Goal: Information Seeking & Learning: Learn about a topic

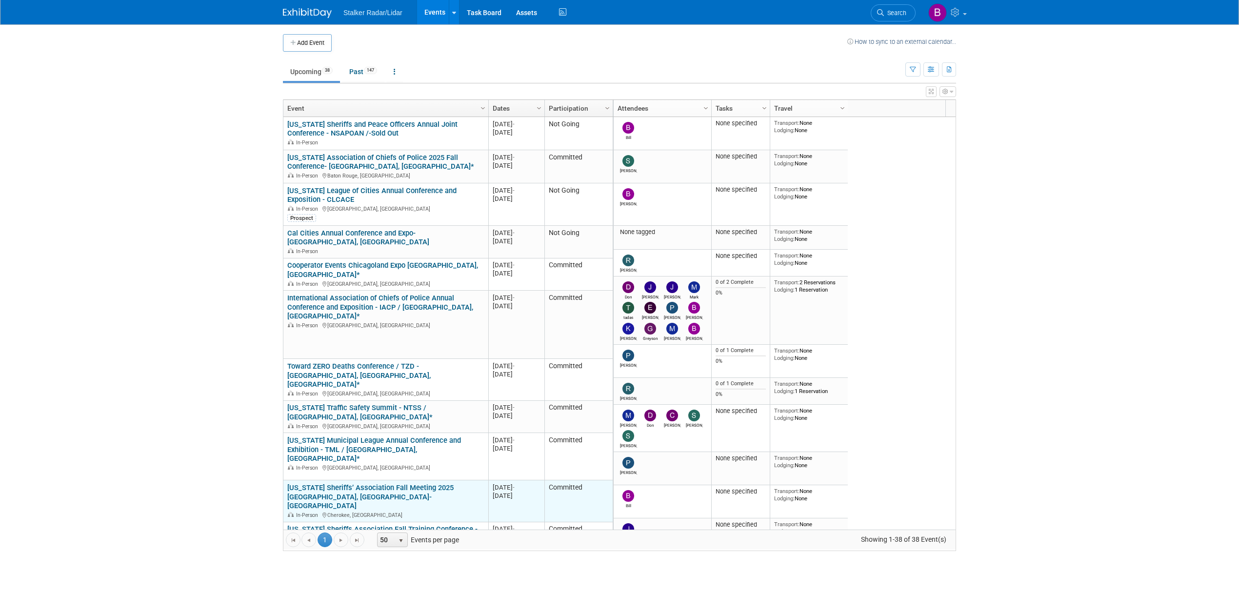
click at [402, 483] on link "[US_STATE] Sheriffs’ Association Fall Meeting 2025 [GEOGRAPHIC_DATA], [GEOGRAPH…" at bounding box center [370, 496] width 166 height 27
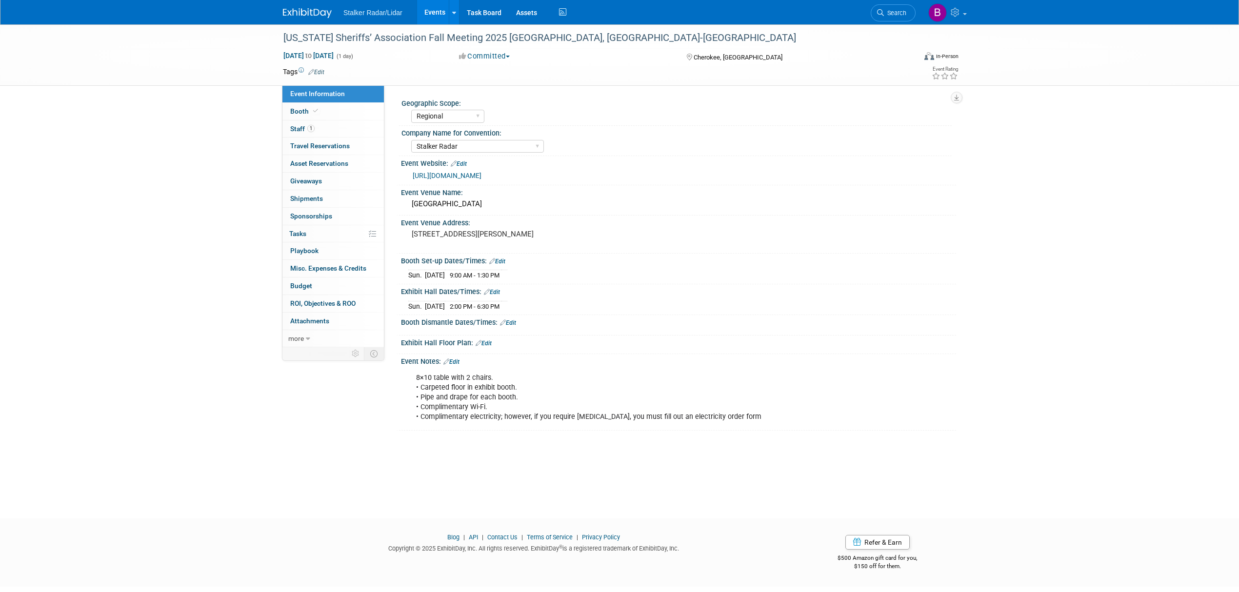
select select "Regional"
select select "Stalker Radar"
click at [326, 114] on link "Booth" at bounding box center [332, 111] width 101 height 17
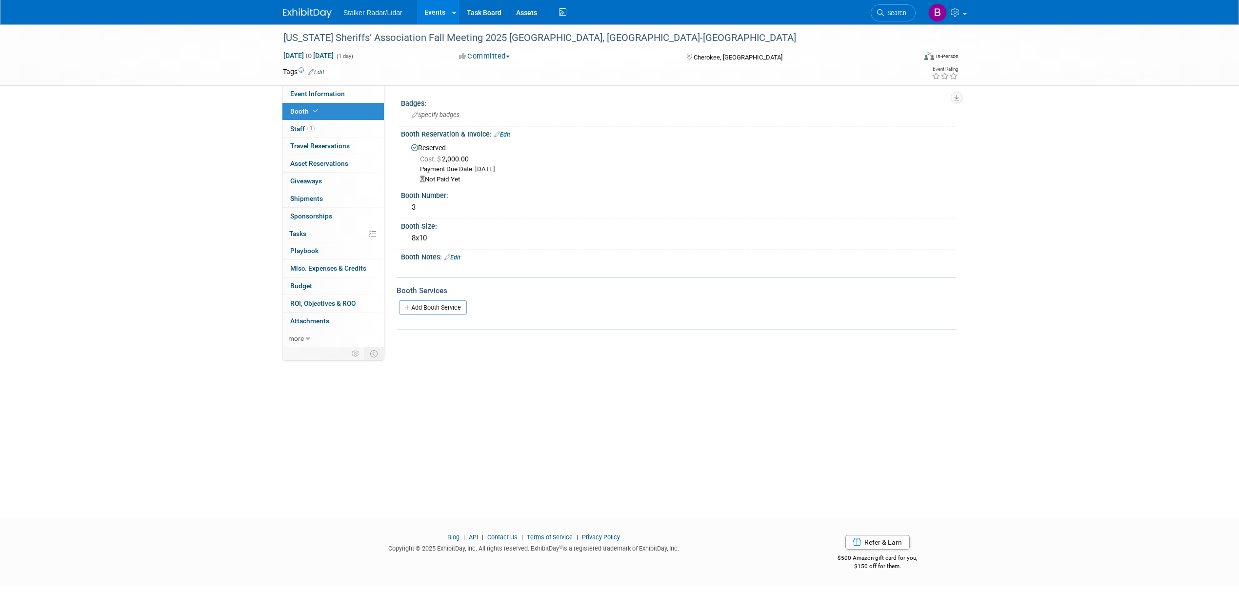
click at [505, 131] on link "Edit" at bounding box center [502, 134] width 16 height 7
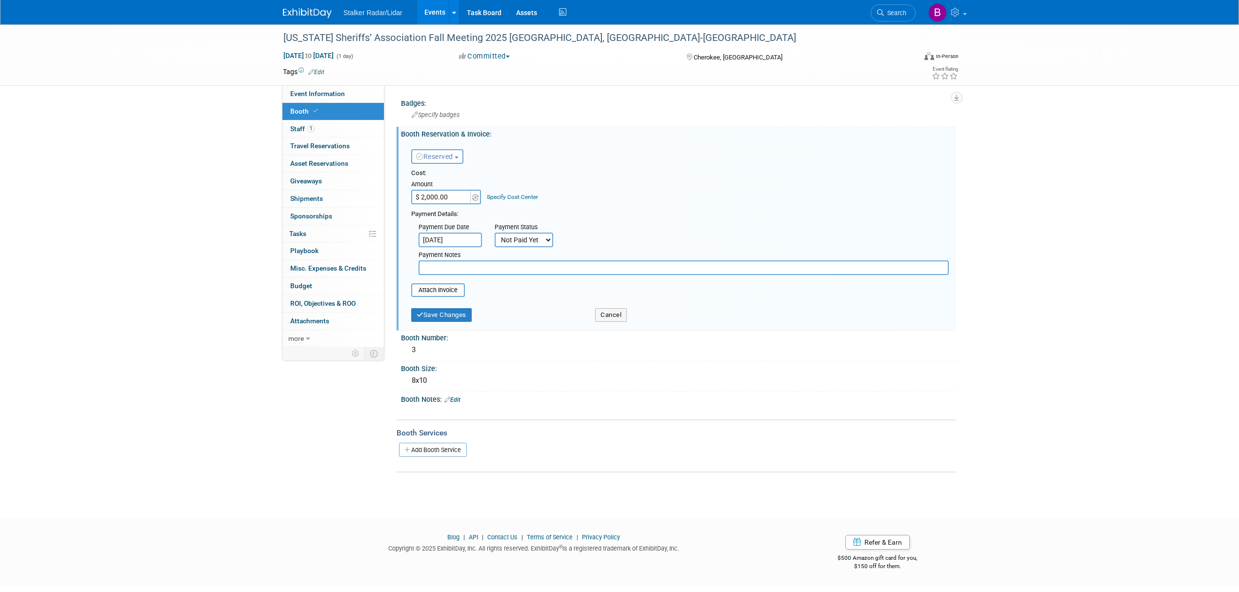
click at [531, 240] on select "Not Paid Yet Partially Paid Paid in Full" at bounding box center [524, 240] width 59 height 15
select select "1"
click at [495, 233] on select "Not Paid Yet Partially Paid Paid in Full" at bounding box center [524, 240] width 59 height 15
click at [888, 16] on span "Search" at bounding box center [895, 12] width 22 height 7
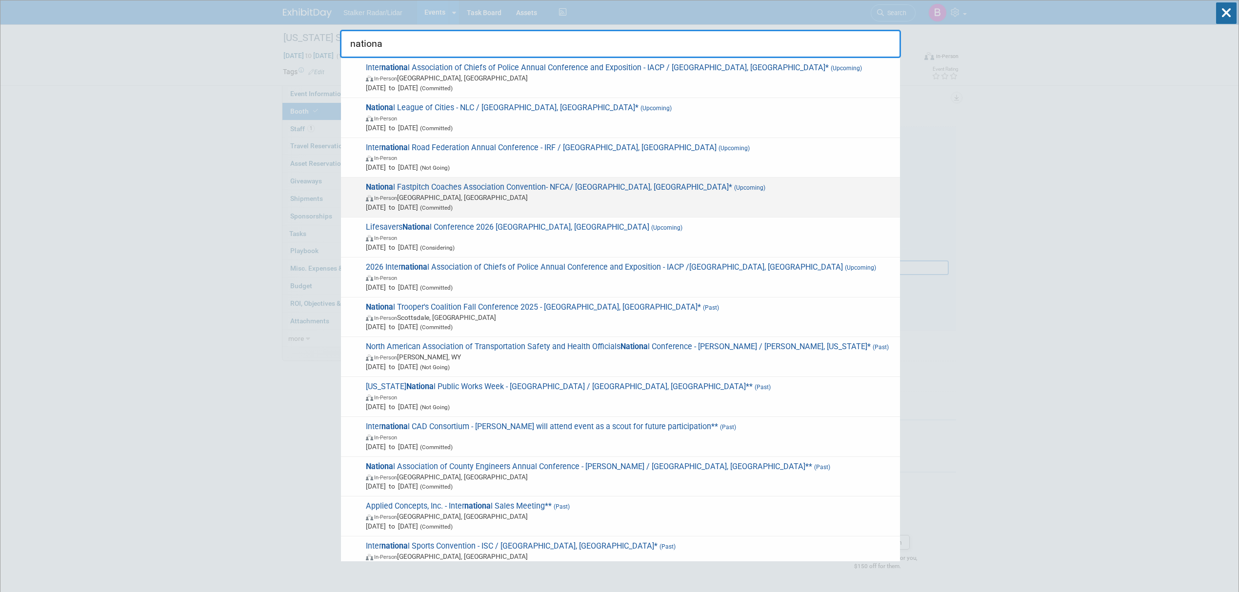
type input "nationa"
click at [484, 191] on span "Nationa l Fastpitch Coaches Association Convention- NFCA/ Las Vegas, NV* (Upcom…" at bounding box center [629, 197] width 532 height 30
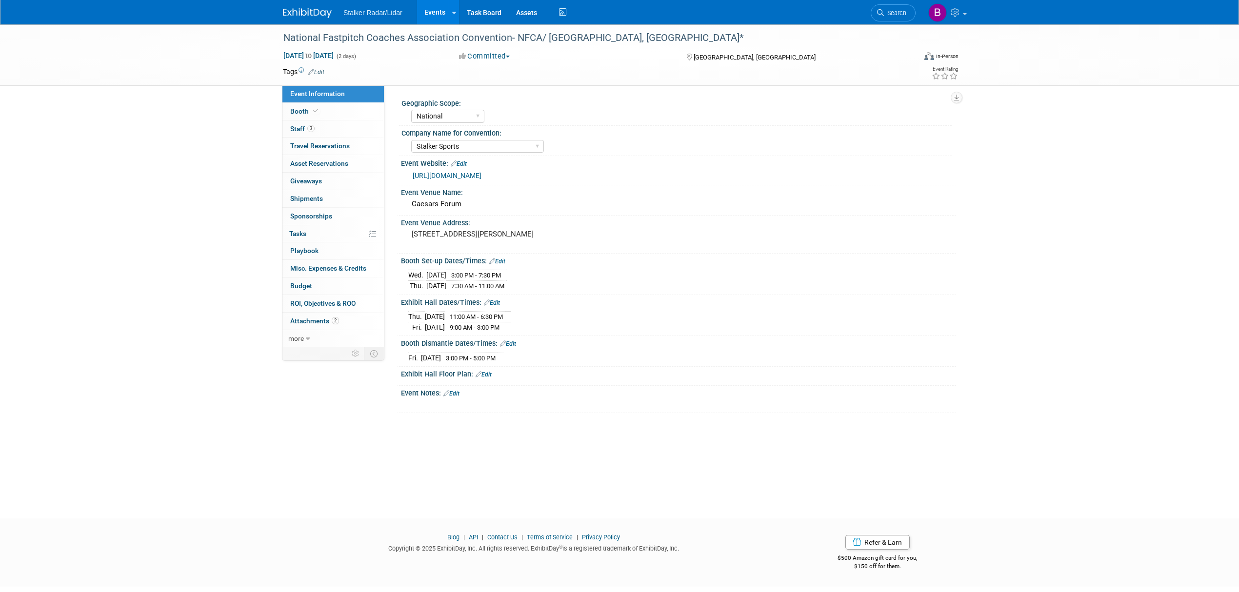
select select "National"
select select "Stalker Sports"
click at [321, 329] on link "2 Attachments 2" at bounding box center [332, 321] width 101 height 17
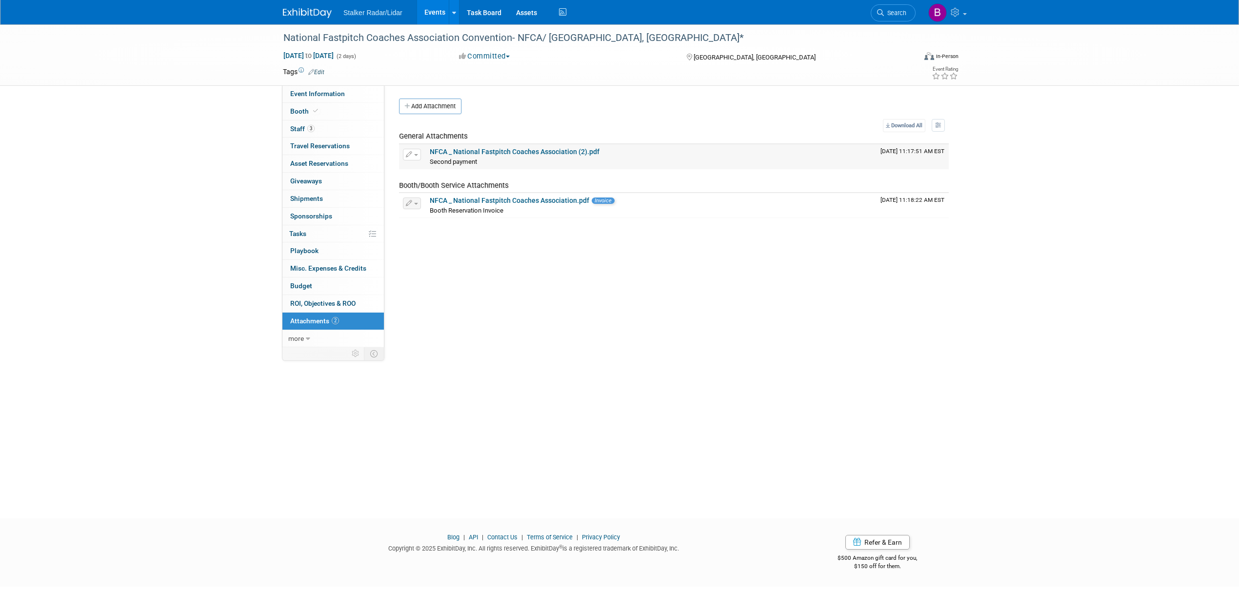
click at [471, 157] on div "NFCA _ National Fastpitch Coaches Association (2).pdf" at bounding box center [651, 152] width 443 height 9
click at [496, 152] on link "NFCA _ National Fastpitch Coaches Association (2).pdf" at bounding box center [515, 152] width 170 height 8
click at [472, 205] on div "Booth Reservation Invoice" at bounding box center [651, 210] width 443 height 10
click at [421, 201] on button "button" at bounding box center [412, 204] width 18 height 12
click at [444, 218] on link "Download" at bounding box center [492, 219] width 179 height 14
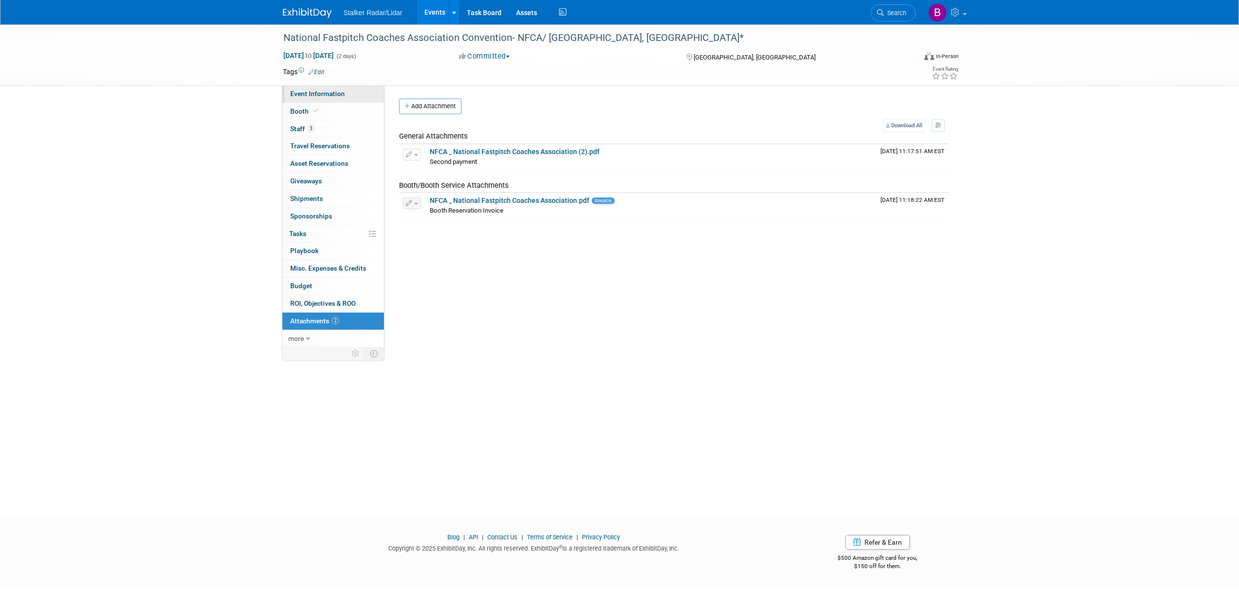
click at [327, 96] on span "Event Information" at bounding box center [317, 94] width 55 height 8
select select "National"
select select "Stalker Sports"
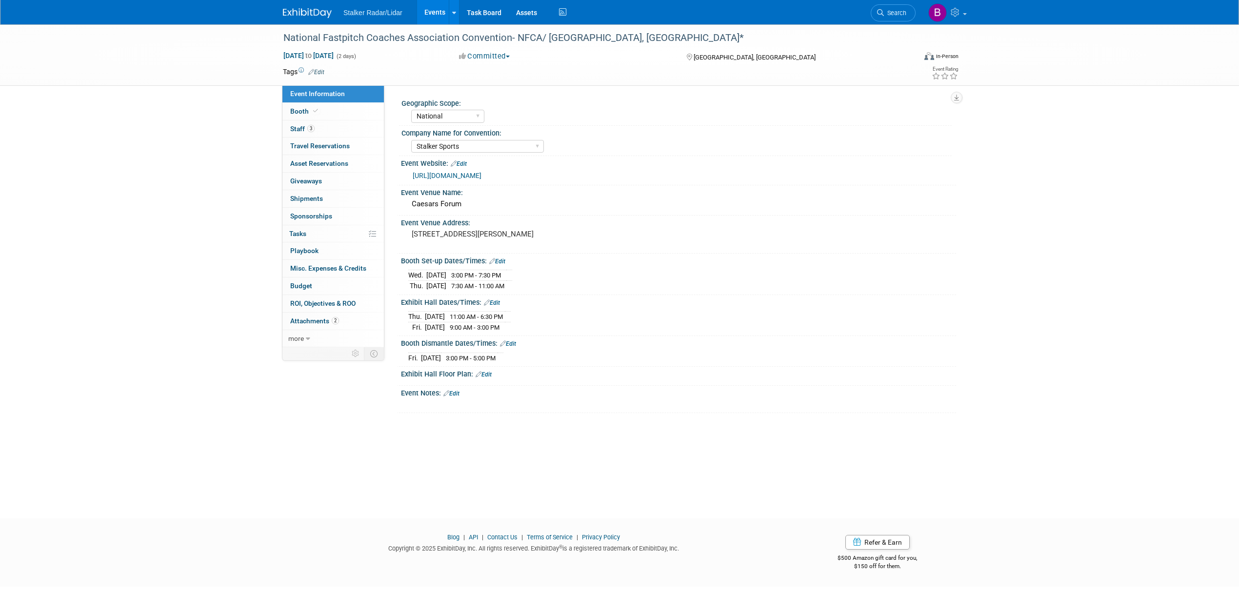
click at [481, 177] on link "[URL][DOMAIN_NAME]" at bounding box center [447, 176] width 69 height 8
click at [480, 174] on link "[URL][DOMAIN_NAME]" at bounding box center [447, 176] width 69 height 8
